Goal: Task Accomplishment & Management: Use online tool/utility

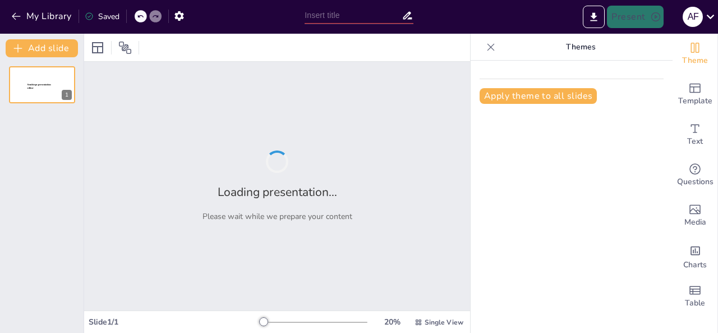
type input "Imported MAS QUE MASCOTAS .pptx"
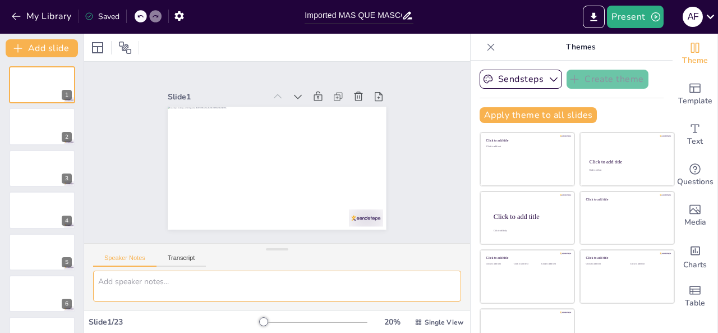
click at [162, 286] on textarea at bounding box center [277, 285] width 368 height 31
click at [49, 112] on button at bounding box center [49, 117] width 13 height 13
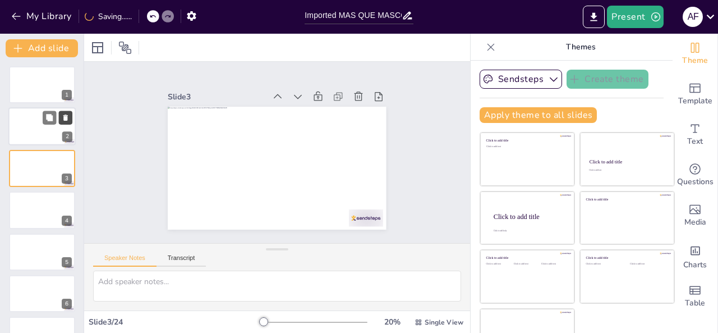
click at [65, 120] on icon at bounding box center [65, 118] width 4 height 6
click at [30, 126] on div at bounding box center [41, 127] width 67 height 38
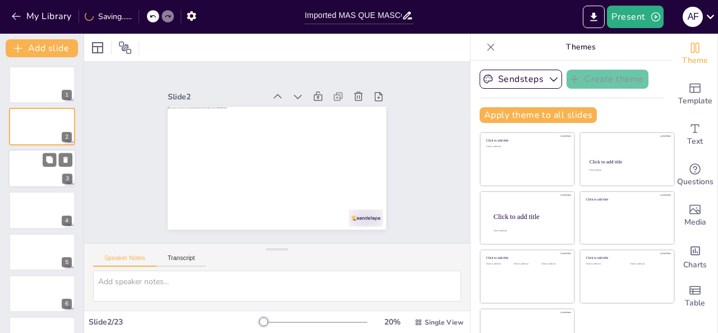
click at [23, 171] on div at bounding box center [41, 168] width 67 height 38
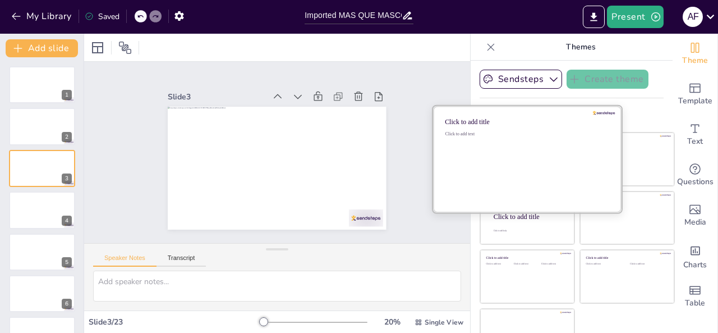
click at [505, 162] on div "Click to add text" at bounding box center [525, 166] width 160 height 70
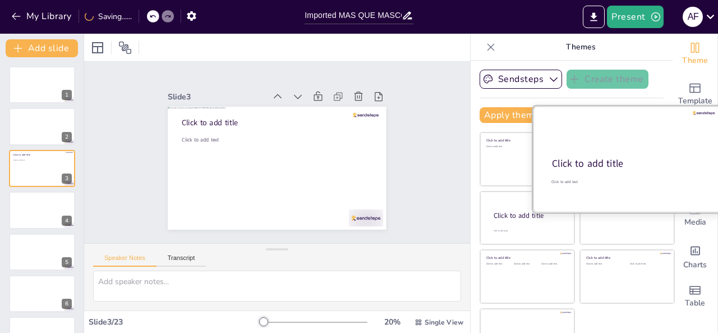
click at [623, 148] on div at bounding box center [627, 159] width 188 height 106
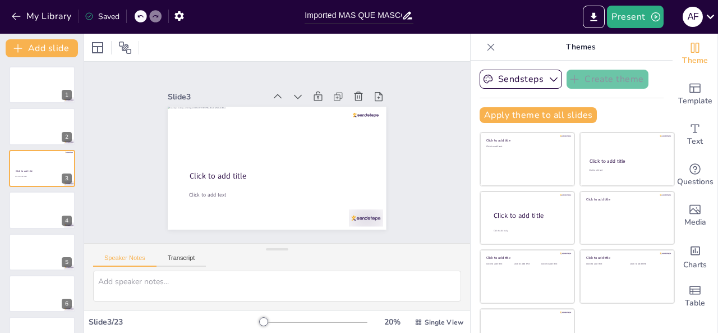
click at [390, 89] on div "Slide 1 Slide 2 Slide 3 Click to add title Click to add text Slide 4 Slide 5 Sl…" at bounding box center [276, 152] width 307 height 209
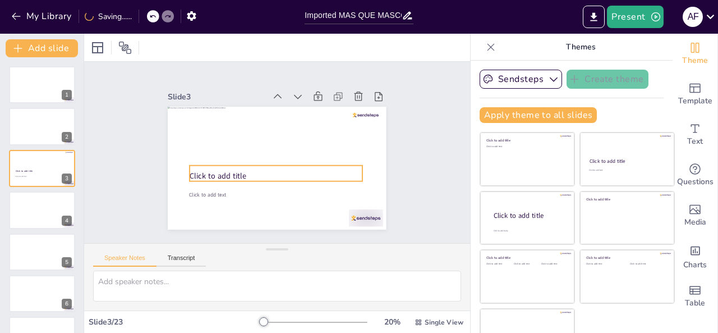
click at [204, 173] on span "Click to add title" at bounding box center [215, 169] width 57 height 16
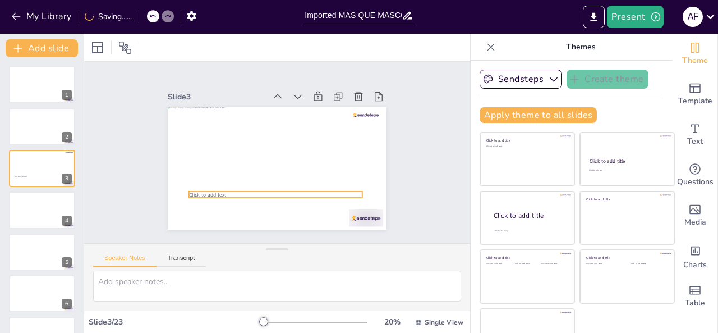
click at [204, 193] on div "Click to add text" at bounding box center [275, 167] width 230 height 145
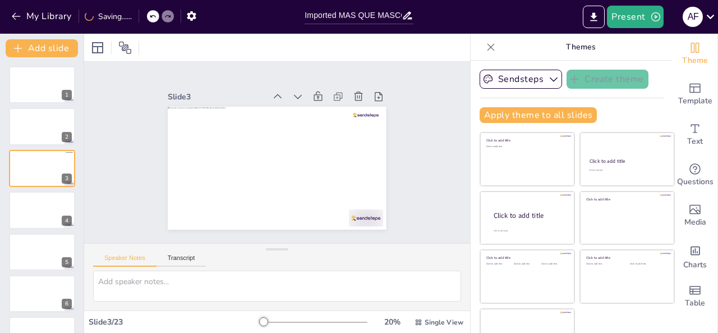
click at [111, 195] on div "Slide 1 Slide 2 Slide 3 Slide 4 Slide 5 Slide 6 Slide 7 Slide 8 Slide 9 Slide 1…" at bounding box center [277, 153] width 423 height 292
click at [499, 81] on button "Sendsteps" at bounding box center [521, 79] width 82 height 19
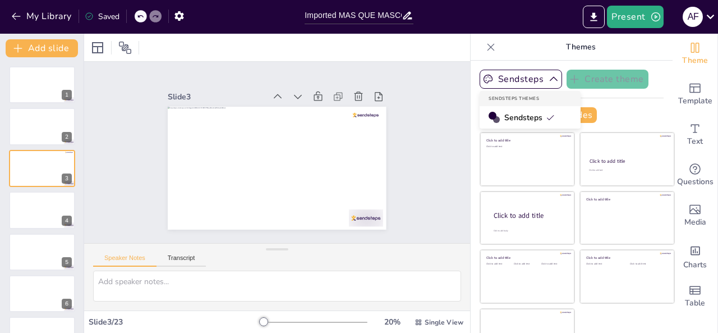
click at [504, 118] on span "Sendsteps" at bounding box center [529, 117] width 50 height 11
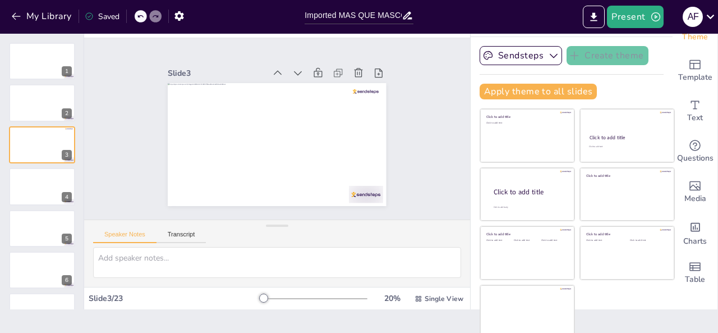
scroll to position [27, 0]
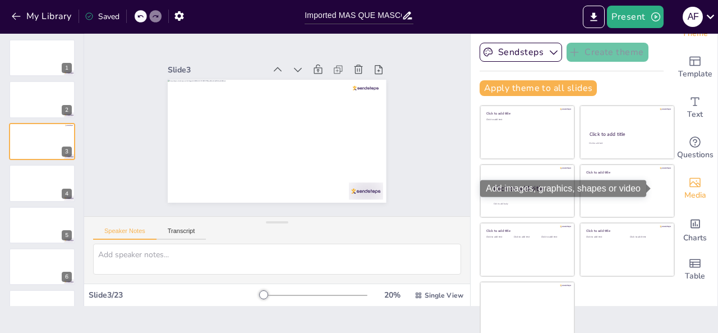
click at [688, 176] on icon "Add images, graphics, shapes or video" at bounding box center [694, 182] width 13 height 13
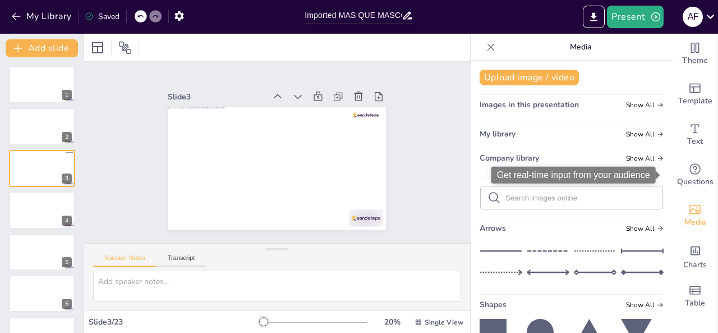
scroll to position [0, 0]
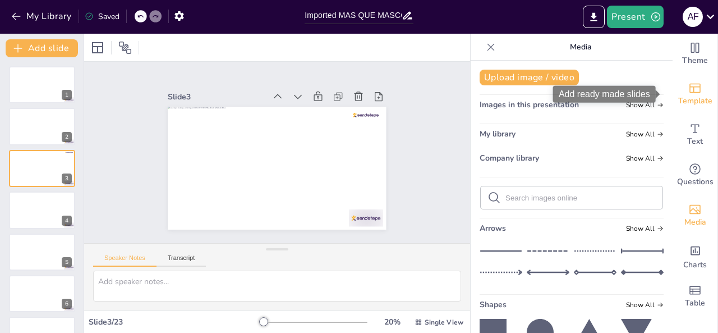
click at [679, 86] on div "Template" at bounding box center [695, 94] width 45 height 40
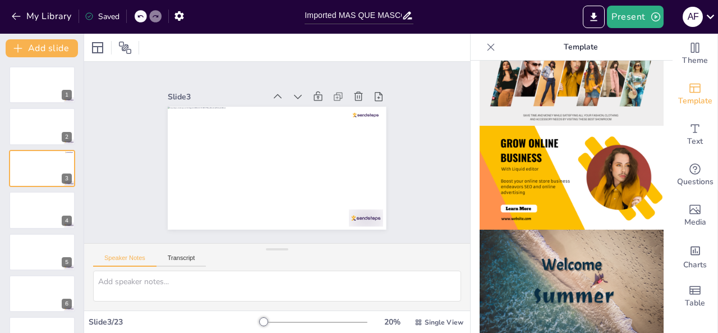
scroll to position [256, 0]
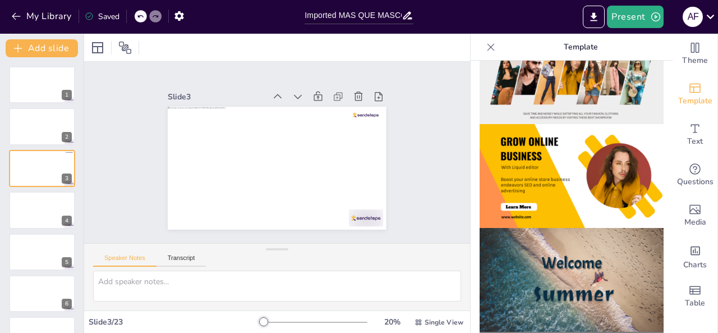
click at [563, 228] on img at bounding box center [572, 280] width 184 height 104
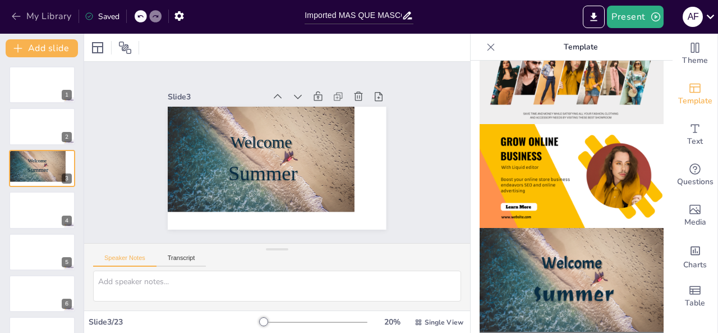
click at [17, 15] on icon "button" at bounding box center [16, 16] width 11 height 11
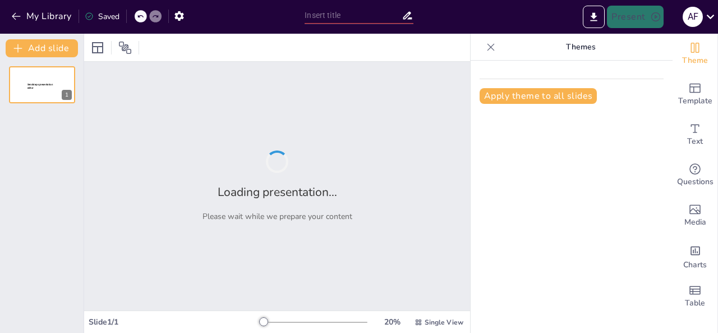
type input "Imported MAS QUE MASCOTAS .pptx"
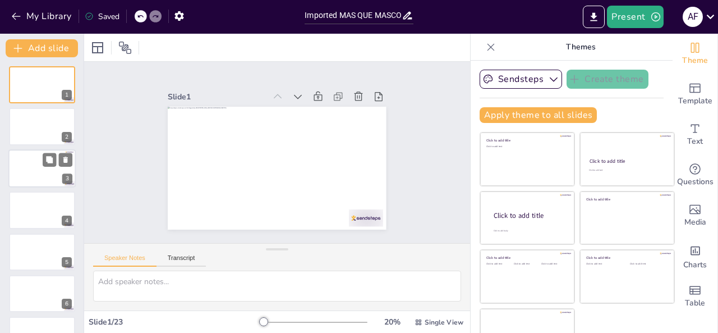
click at [25, 168] on div at bounding box center [41, 168] width 67 height 38
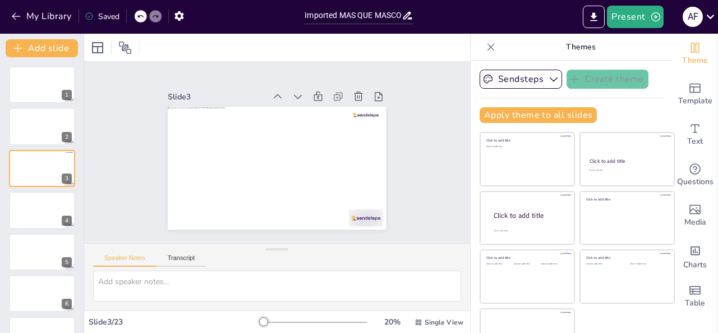
scroll to position [27, 0]
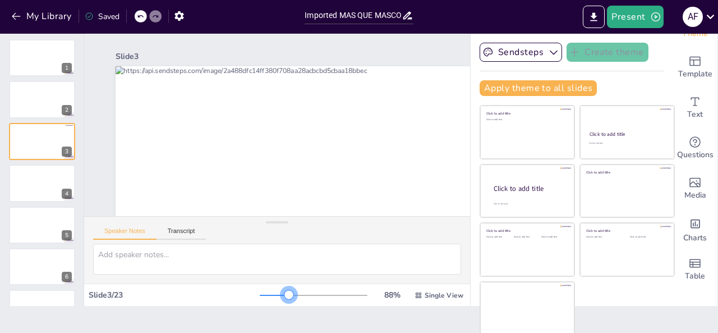
click at [271, 292] on div at bounding box center [314, 295] width 108 height 9
click at [239, 294] on div "Slide 3 / 23" at bounding box center [174, 294] width 171 height 11
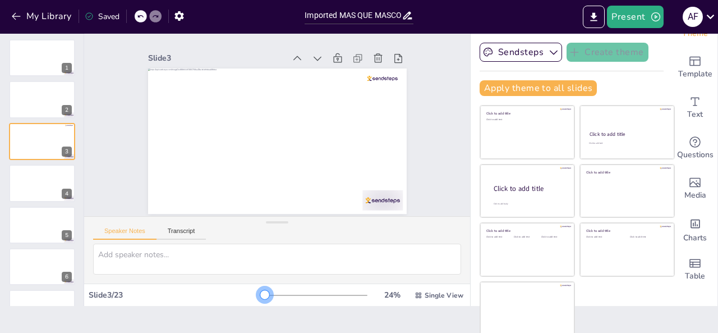
click at [260, 294] on div at bounding box center [262, 294] width 5 height 1
click at [173, 233] on button "Transcript" at bounding box center [181, 233] width 50 height 12
click at [134, 232] on button "Speaker Notes" at bounding box center [124, 233] width 63 height 12
click at [548, 55] on icon "button" at bounding box center [553, 52] width 11 height 11
click at [506, 105] on div "Click to add title Click to add text" at bounding box center [527, 132] width 95 height 54
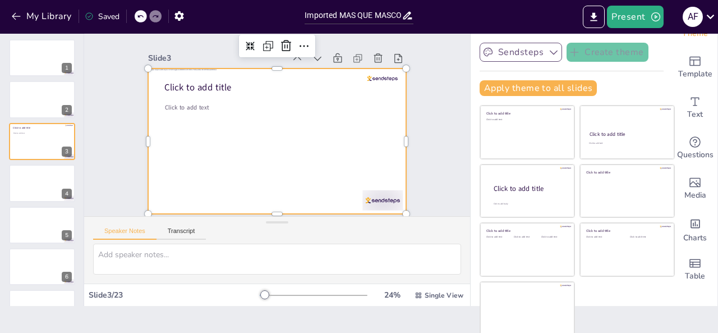
click at [290, 146] on div at bounding box center [277, 140] width 259 height 145
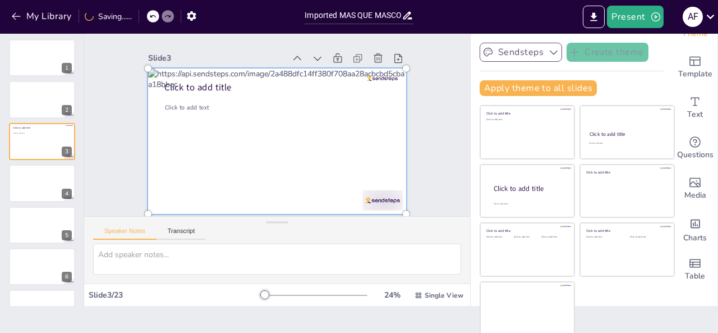
click at [238, 89] on div at bounding box center [270, 140] width 313 height 256
click at [238, 89] on div at bounding box center [277, 141] width 272 height 159
drag, startPoint x: 319, startPoint y: 82, endPoint x: 255, endPoint y: 93, distance: 65.4
click at [255, 93] on div at bounding box center [277, 141] width 272 height 159
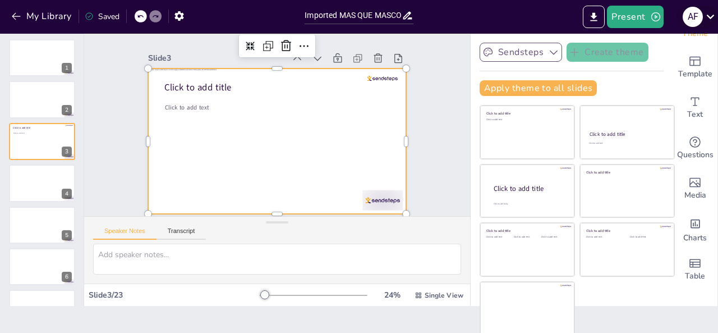
click at [713, 16] on icon at bounding box center [710, 16] width 15 height 15
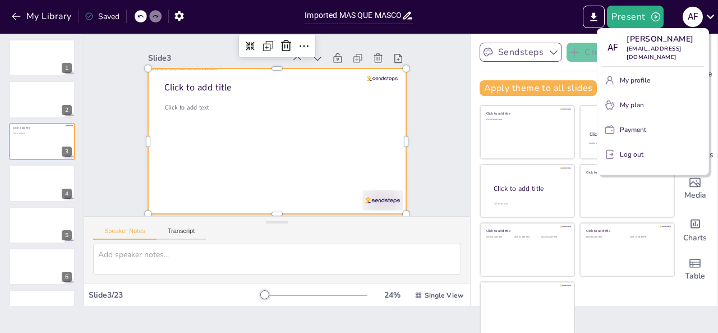
click at [8, 16] on div at bounding box center [359, 166] width 718 height 333
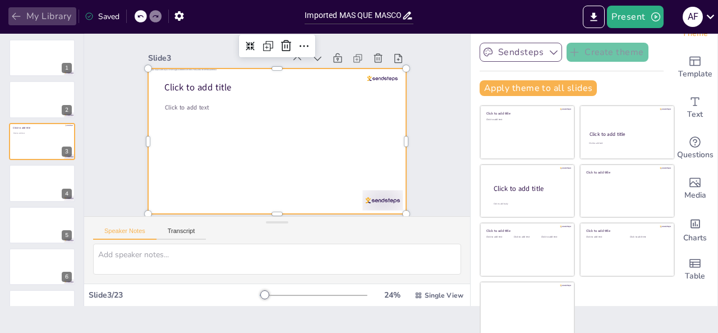
click at [20, 17] on icon "button" at bounding box center [16, 16] width 11 height 11
